Goal: Information Seeking & Learning: Find specific fact

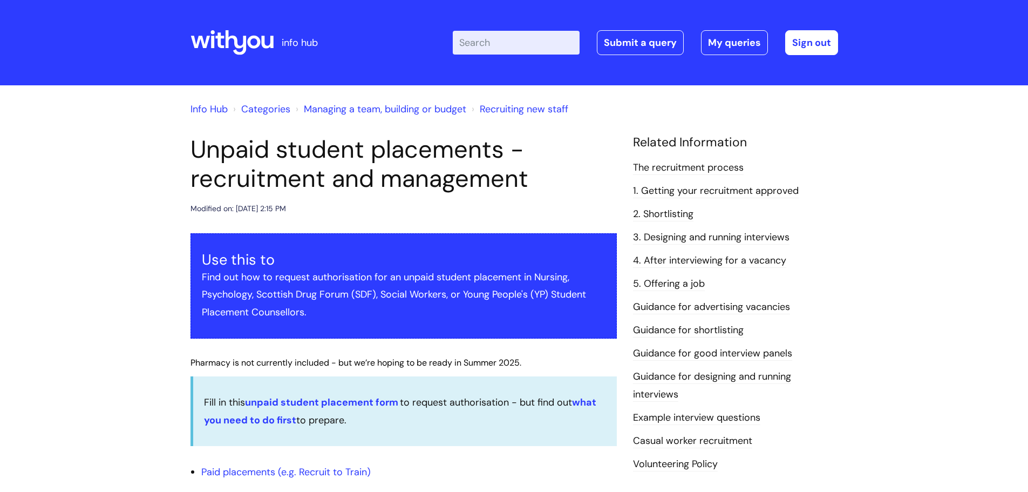
click at [510, 39] on input "Enter your search term here..." at bounding box center [516, 43] width 127 height 24
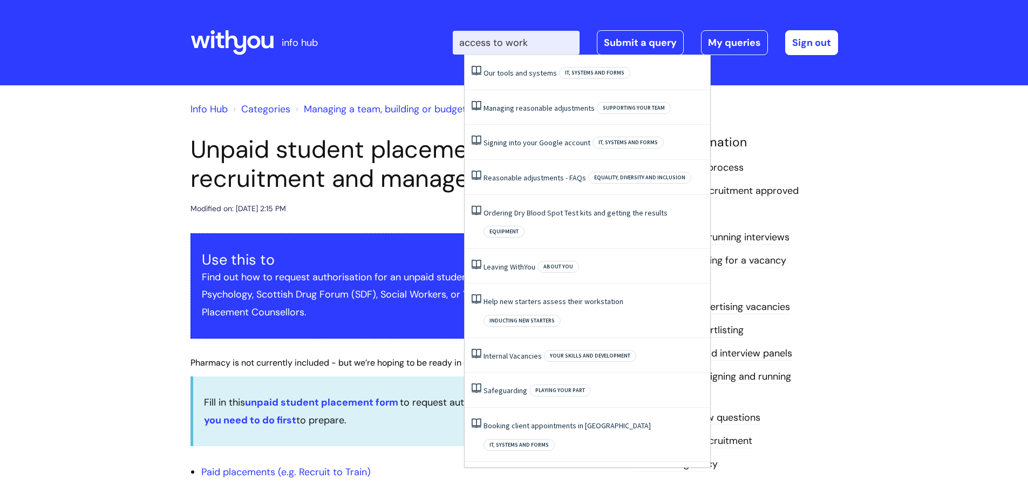
type input "access to work"
click button "Search" at bounding box center [0, 0] width 0 height 0
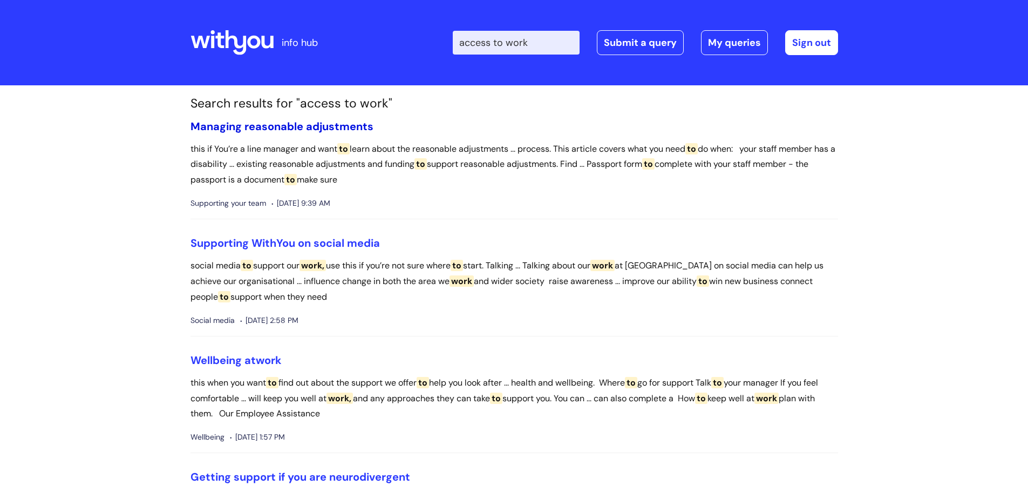
click at [240, 125] on link "Managing reasonable adjustments" at bounding box center [282, 126] width 183 height 14
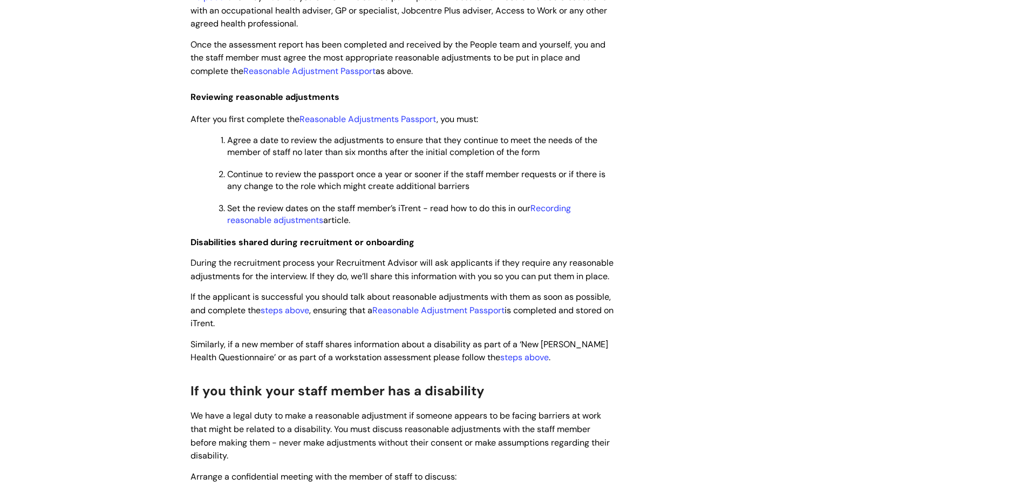
scroll to position [702, 0]
